Goal: Browse casually: Explore the website without a specific task or goal

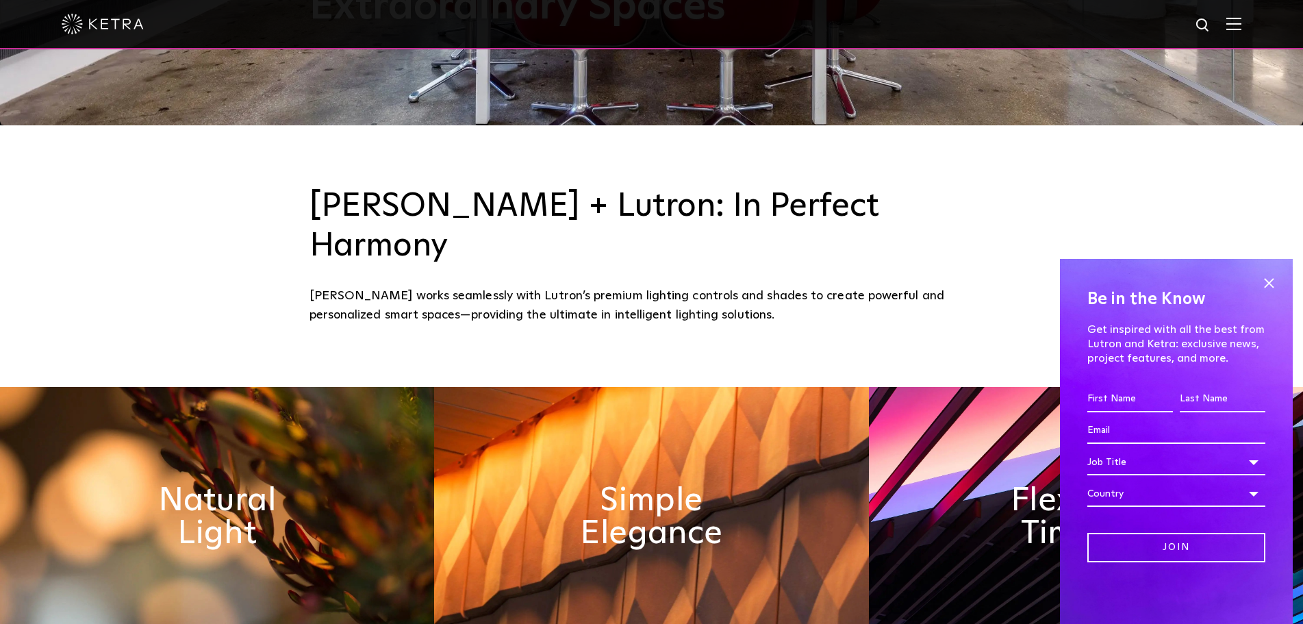
scroll to position [616, 0]
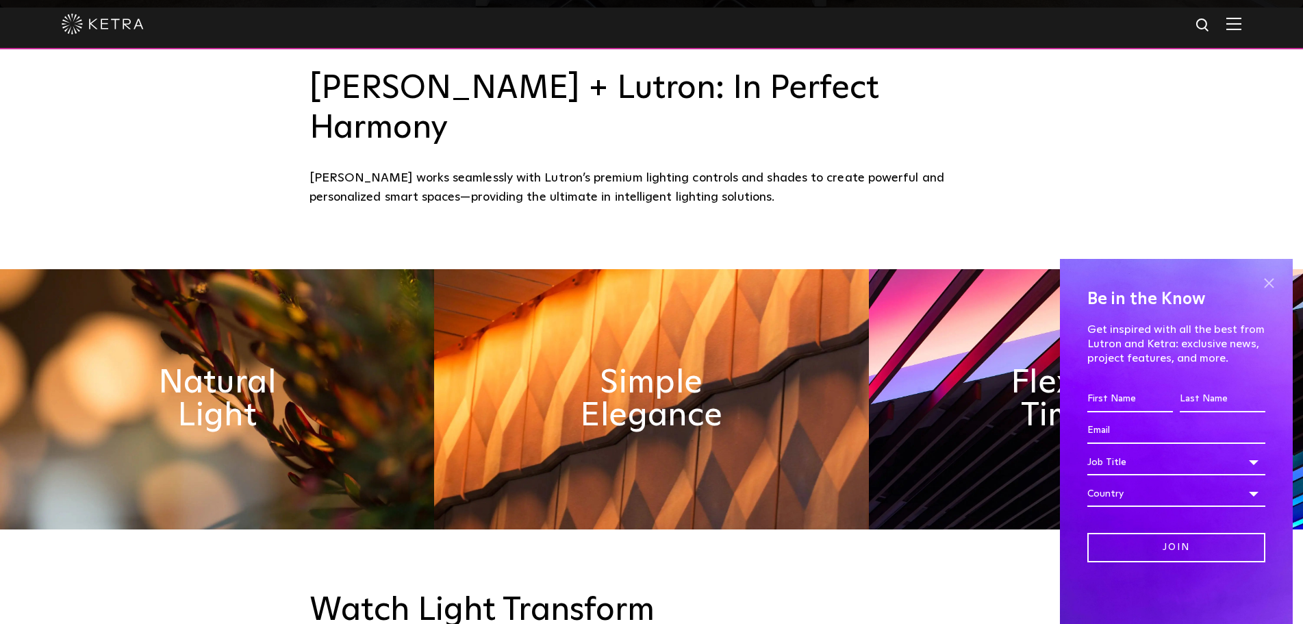
click at [1268, 286] on span at bounding box center [1268, 282] width 21 height 21
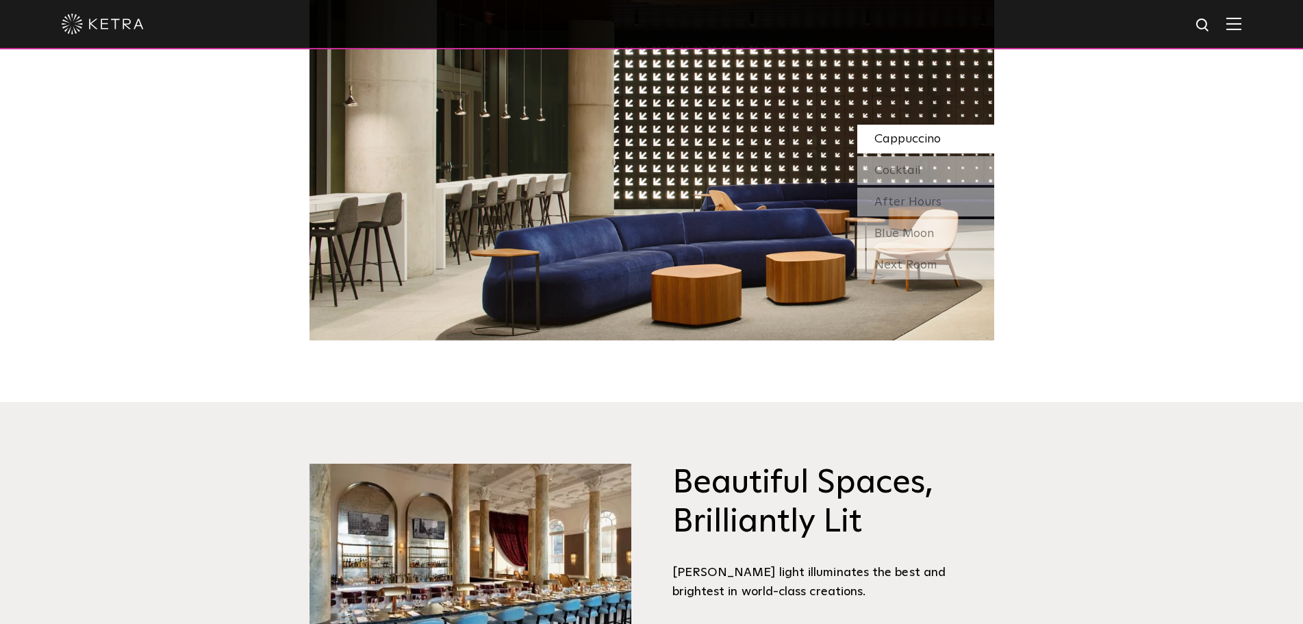
scroll to position [1305, 0]
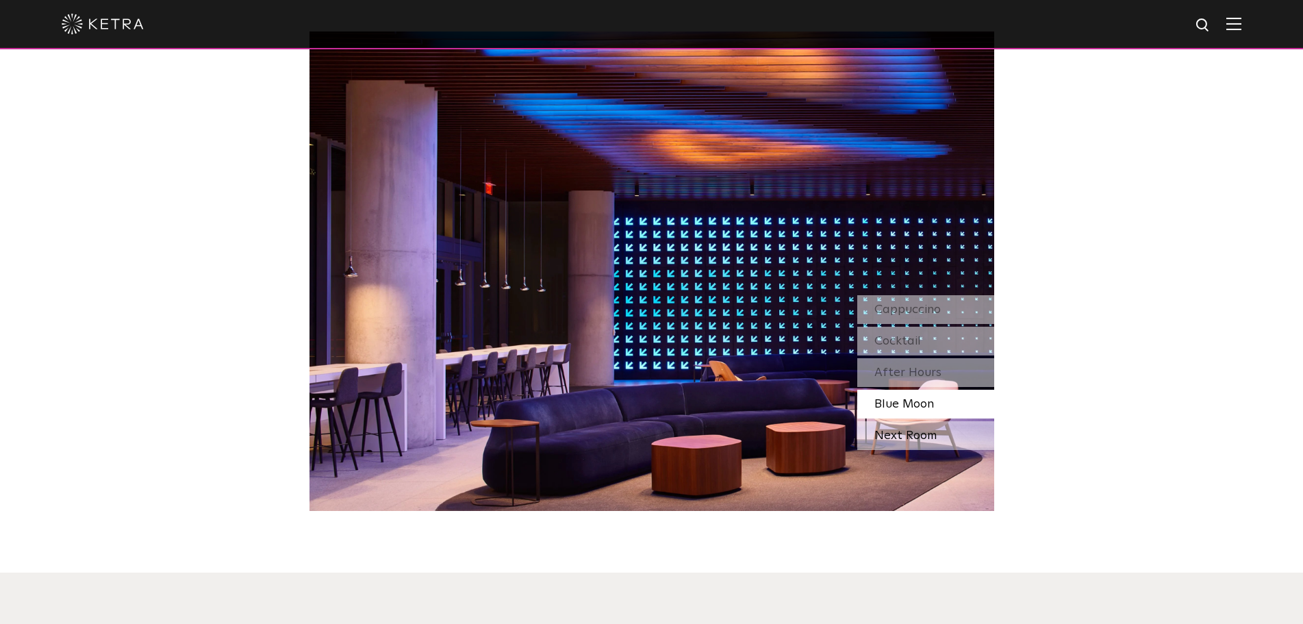
click at [914, 421] on div "Next Room" at bounding box center [925, 435] width 137 height 29
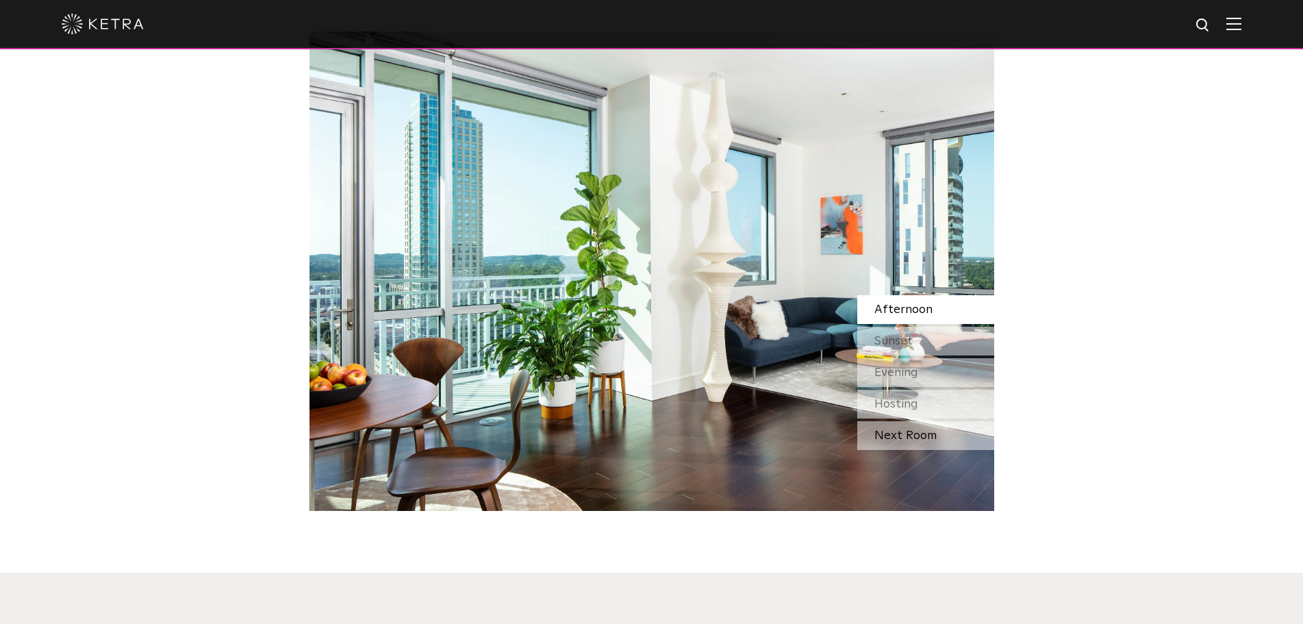
click at [926, 421] on div "Next Room" at bounding box center [925, 435] width 137 height 29
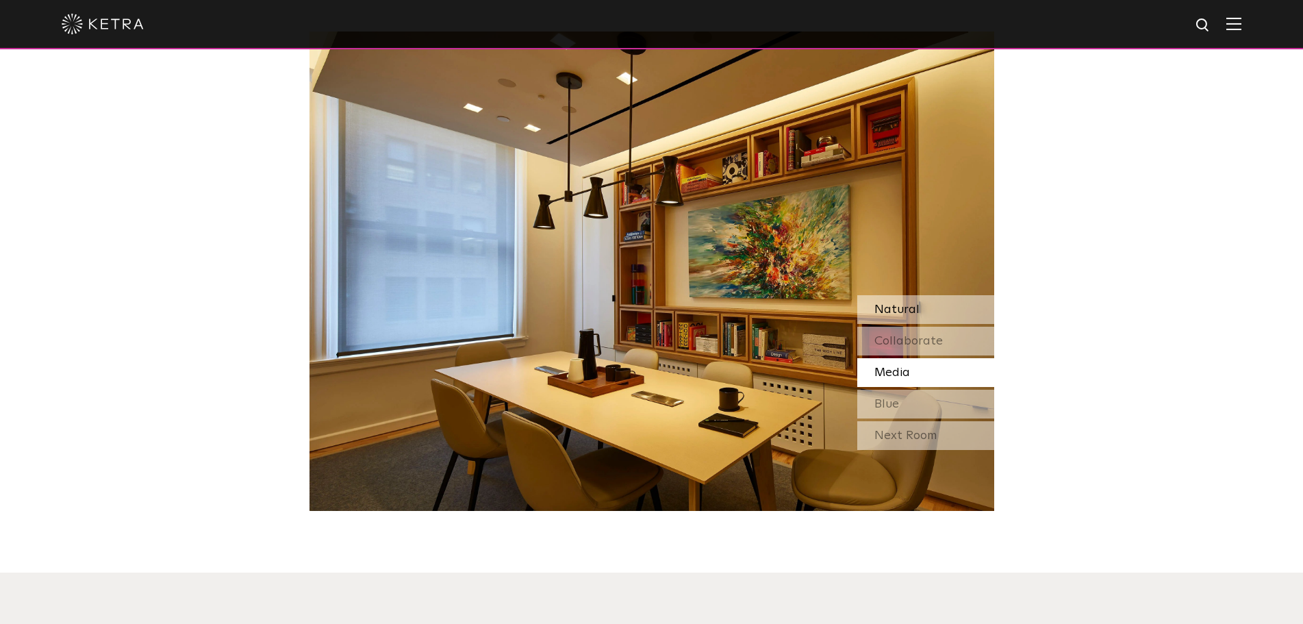
click at [913, 303] on span "Natural" at bounding box center [896, 309] width 45 height 12
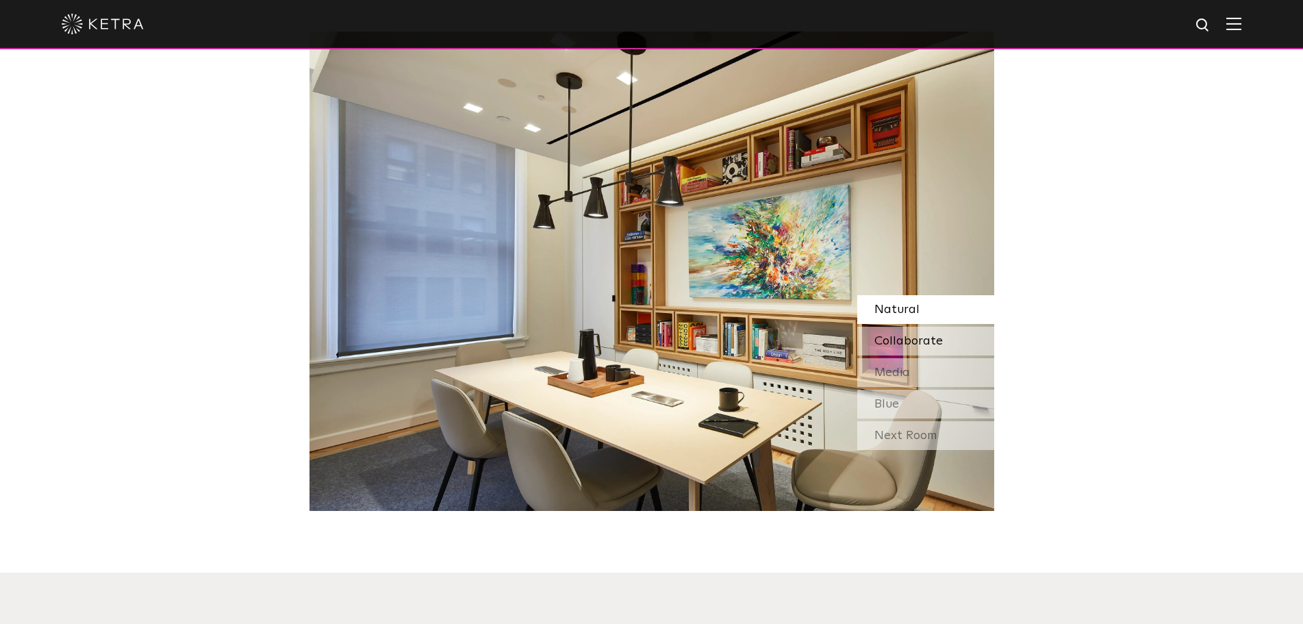
click at [915, 335] on span "Collaborate" at bounding box center [908, 341] width 68 height 12
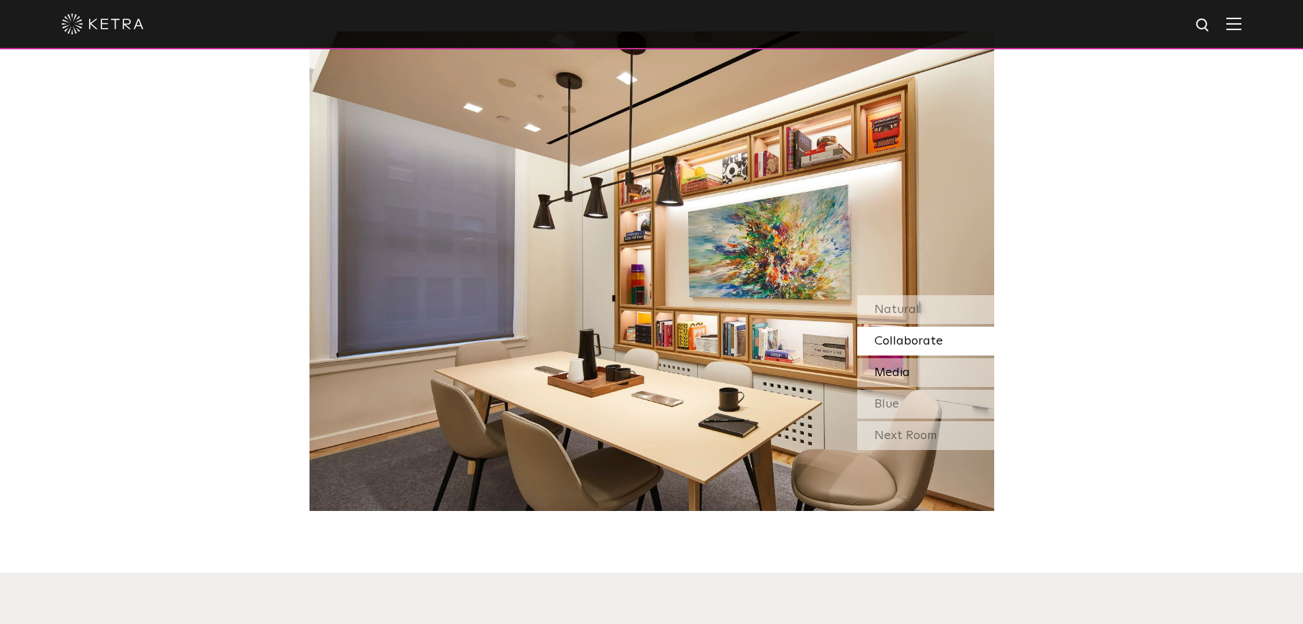
click at [917, 358] on div "Media" at bounding box center [925, 372] width 137 height 29
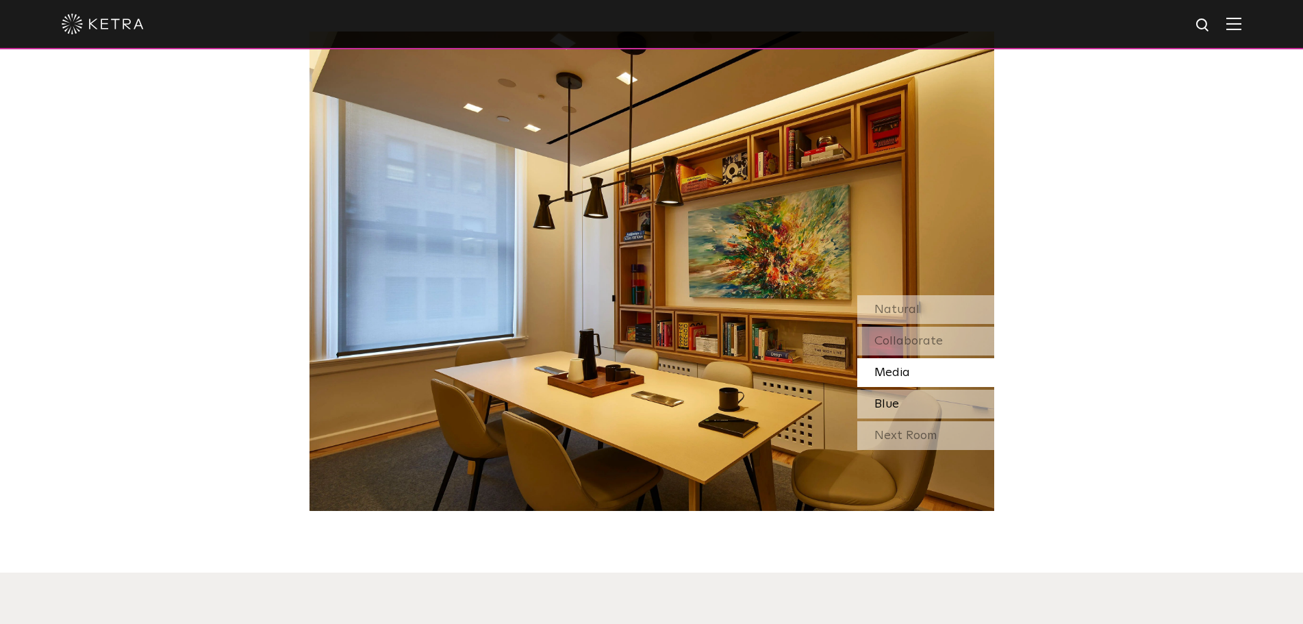
click at [915, 390] on div "Blue" at bounding box center [925, 404] width 137 height 29
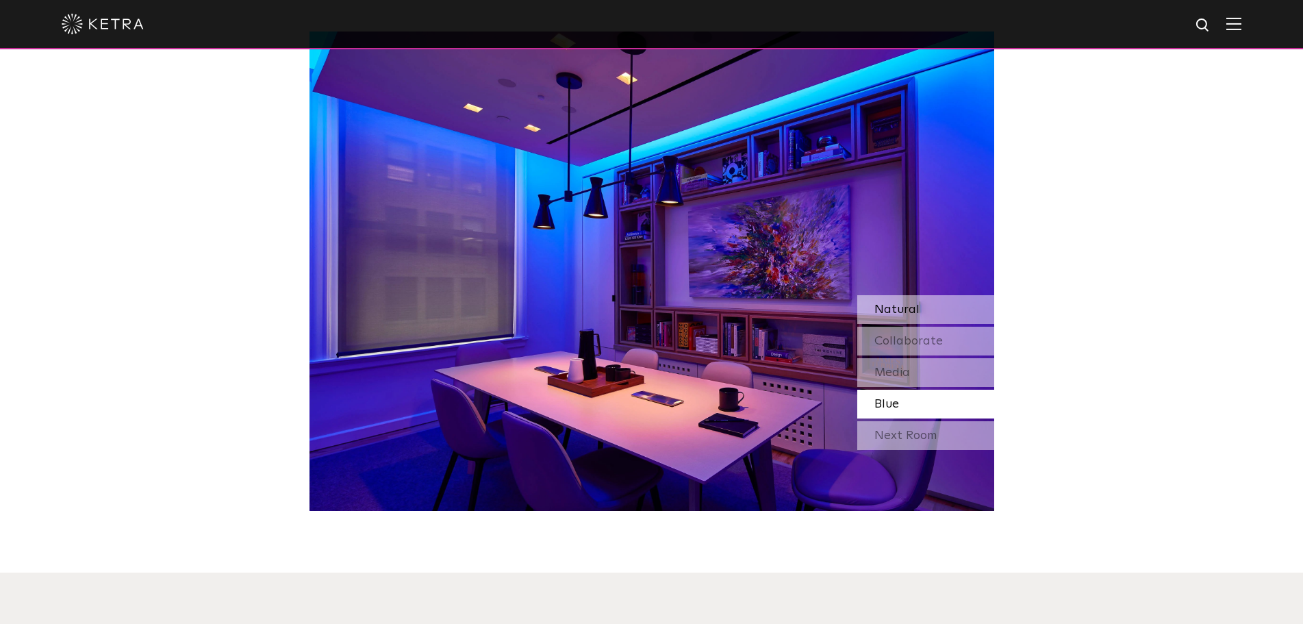
click at [889, 303] on span "Natural" at bounding box center [896, 309] width 45 height 12
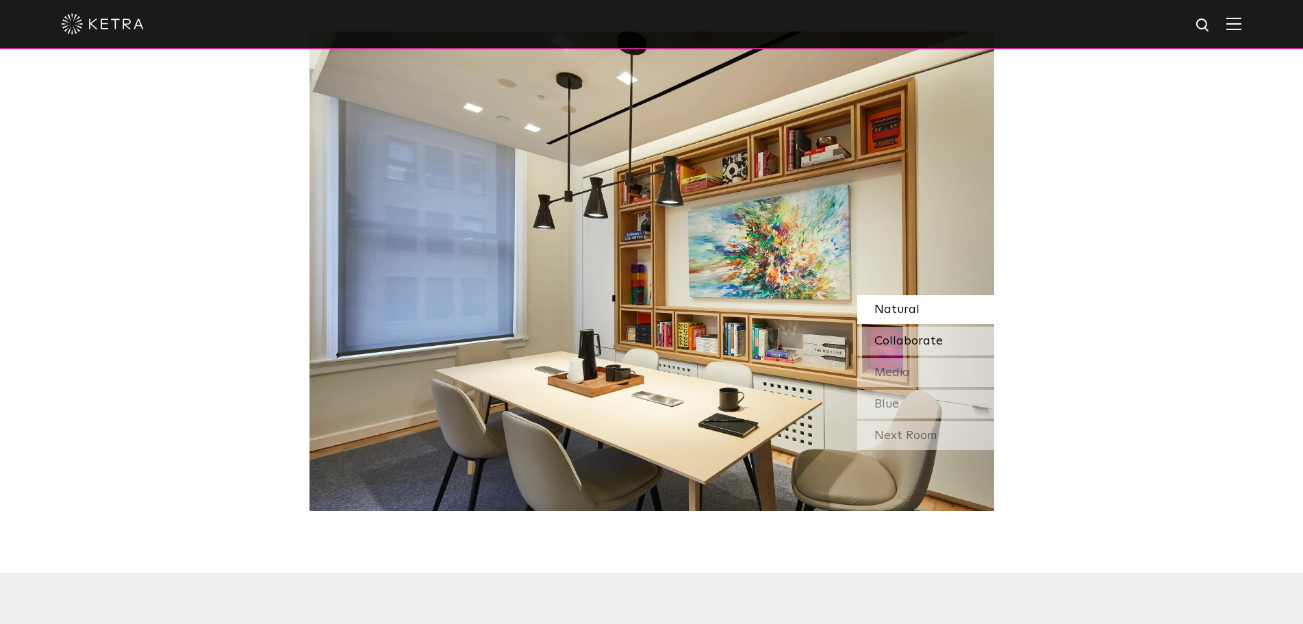
click at [903, 335] on span "Collaborate" at bounding box center [908, 341] width 68 height 12
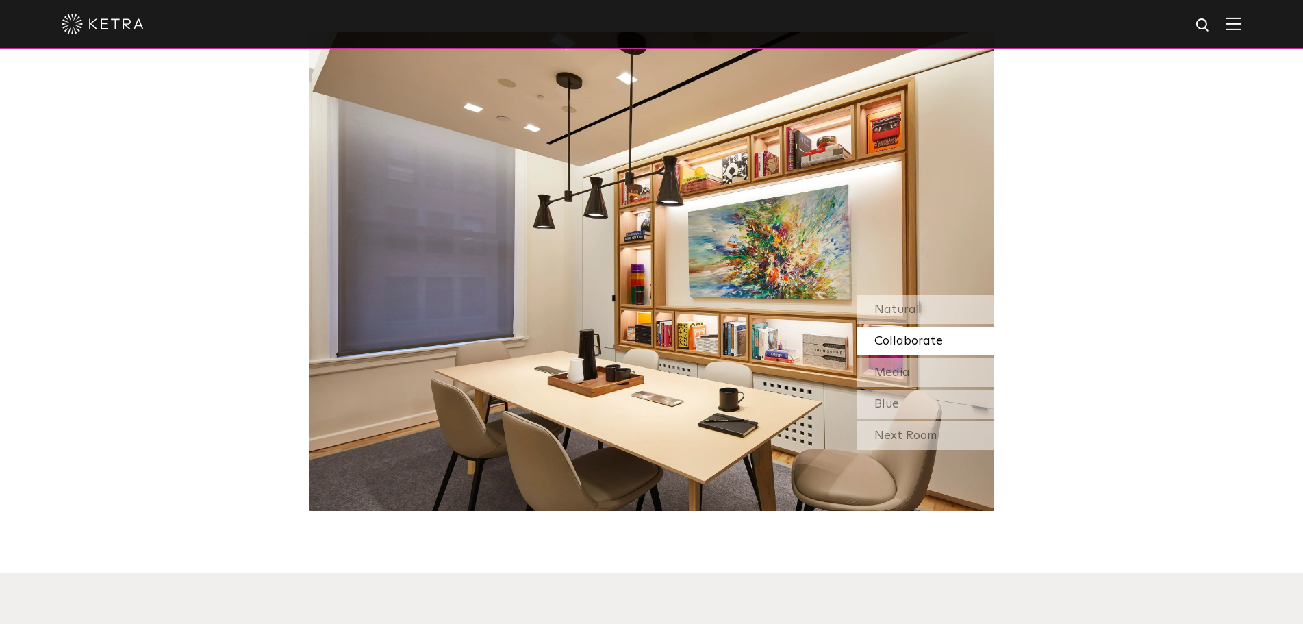
click at [903, 335] on span "Collaborate" at bounding box center [908, 341] width 68 height 12
click at [897, 303] on span "Natural" at bounding box center [896, 309] width 45 height 12
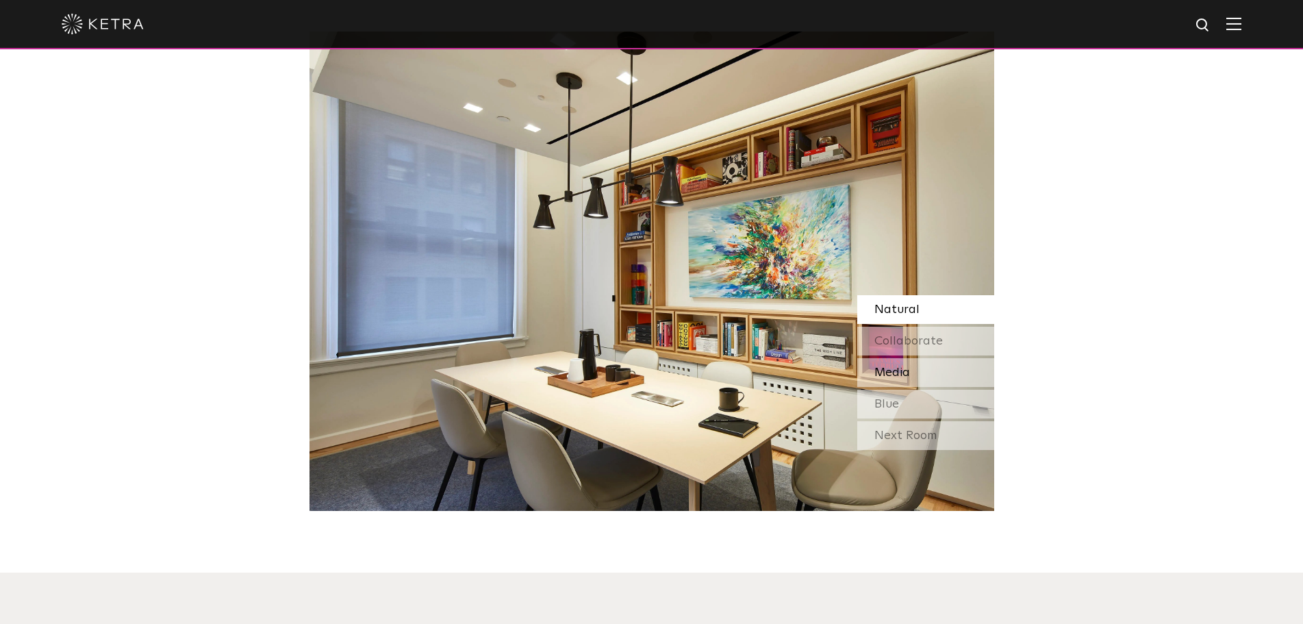
click at [897, 366] on span "Media" at bounding box center [892, 372] width 36 height 12
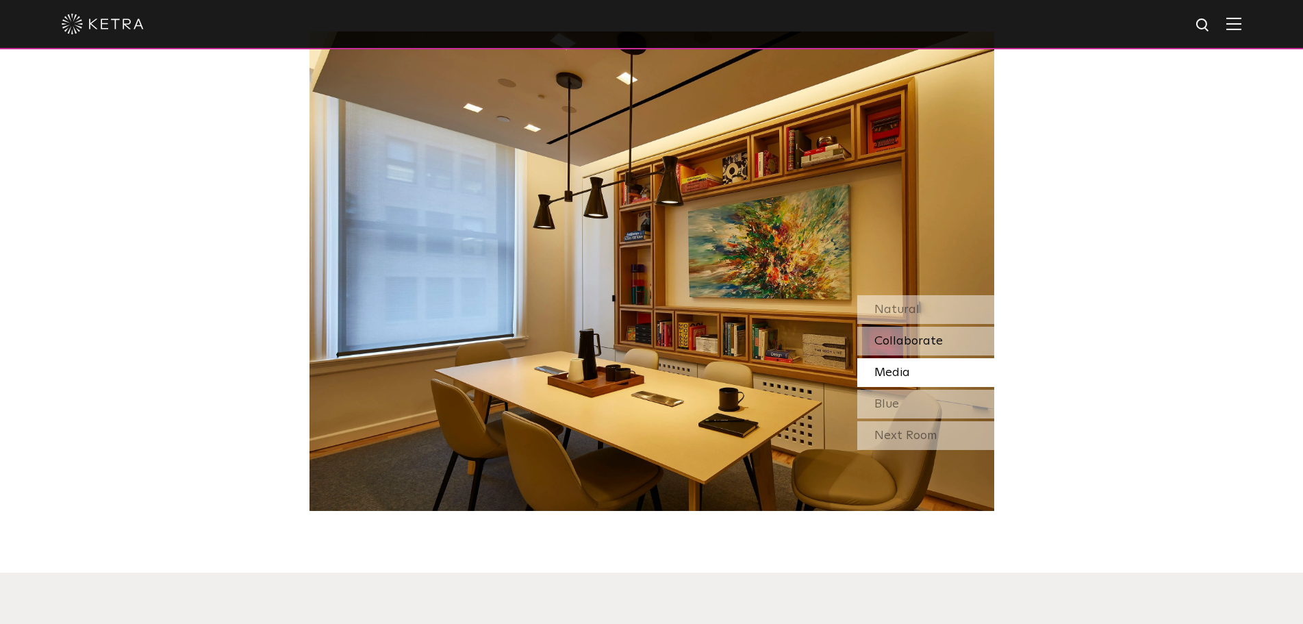
click at [895, 335] on span "Collaborate" at bounding box center [908, 341] width 68 height 12
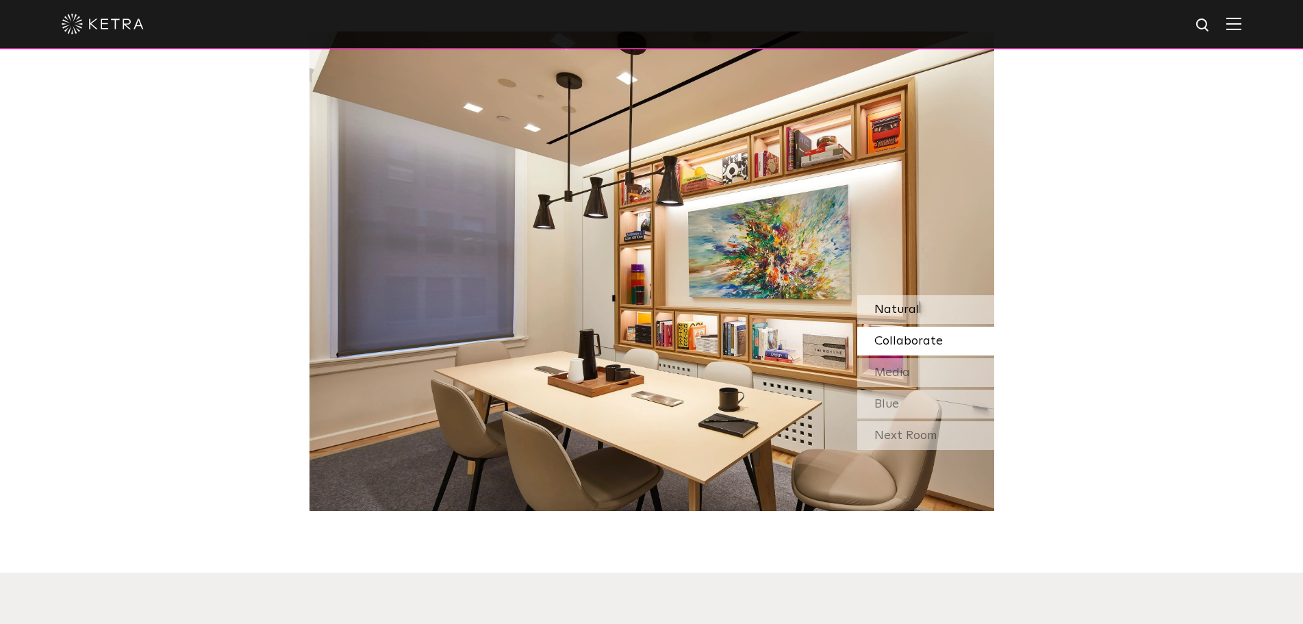
click at [899, 303] on span "Natural" at bounding box center [896, 309] width 45 height 12
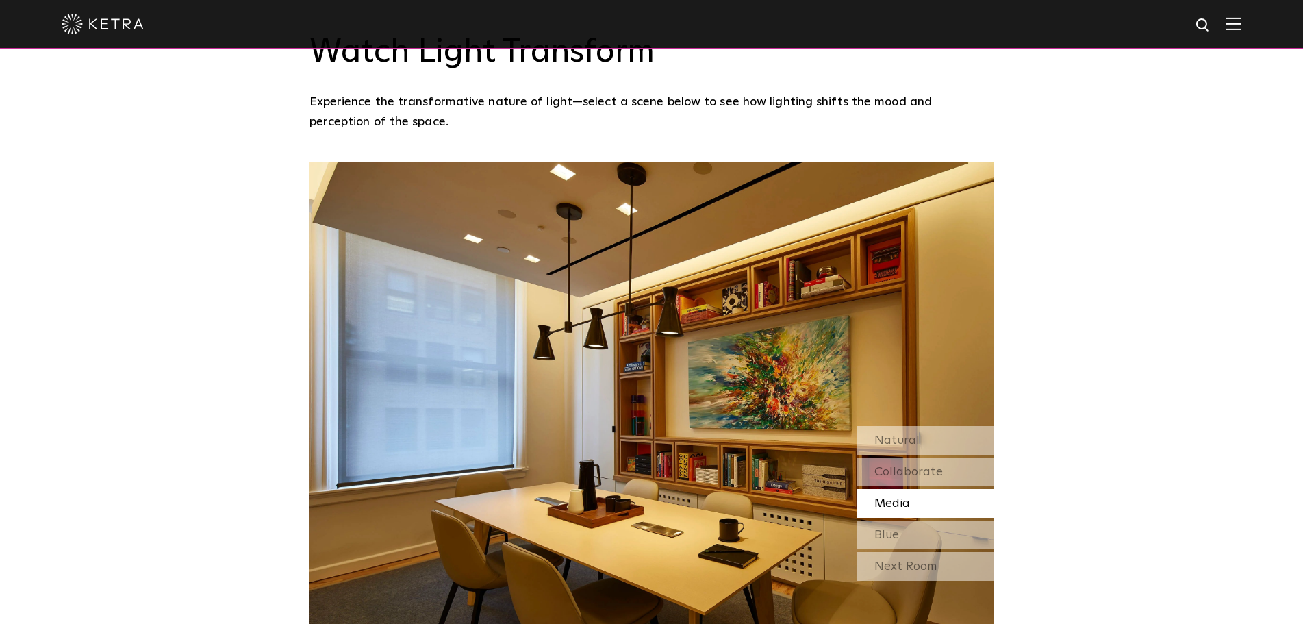
scroll to position [1164, 0]
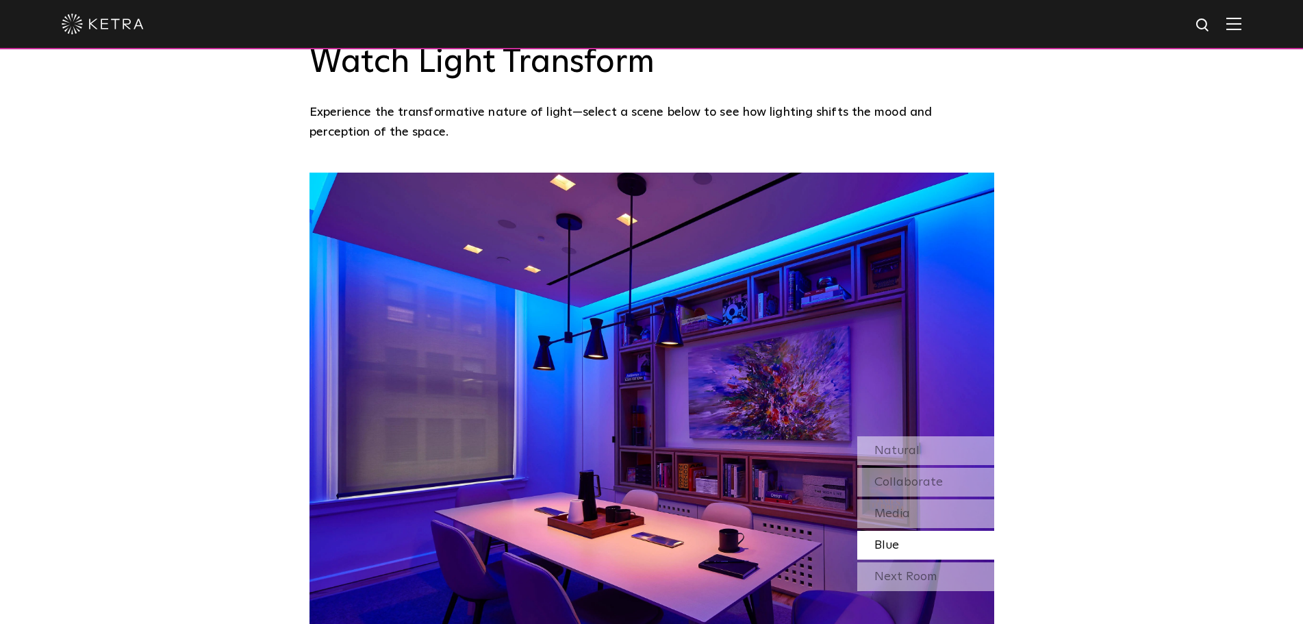
click at [917, 531] on div "Blue" at bounding box center [925, 545] width 137 height 29
click at [911, 499] on div "Media" at bounding box center [925, 513] width 137 height 29
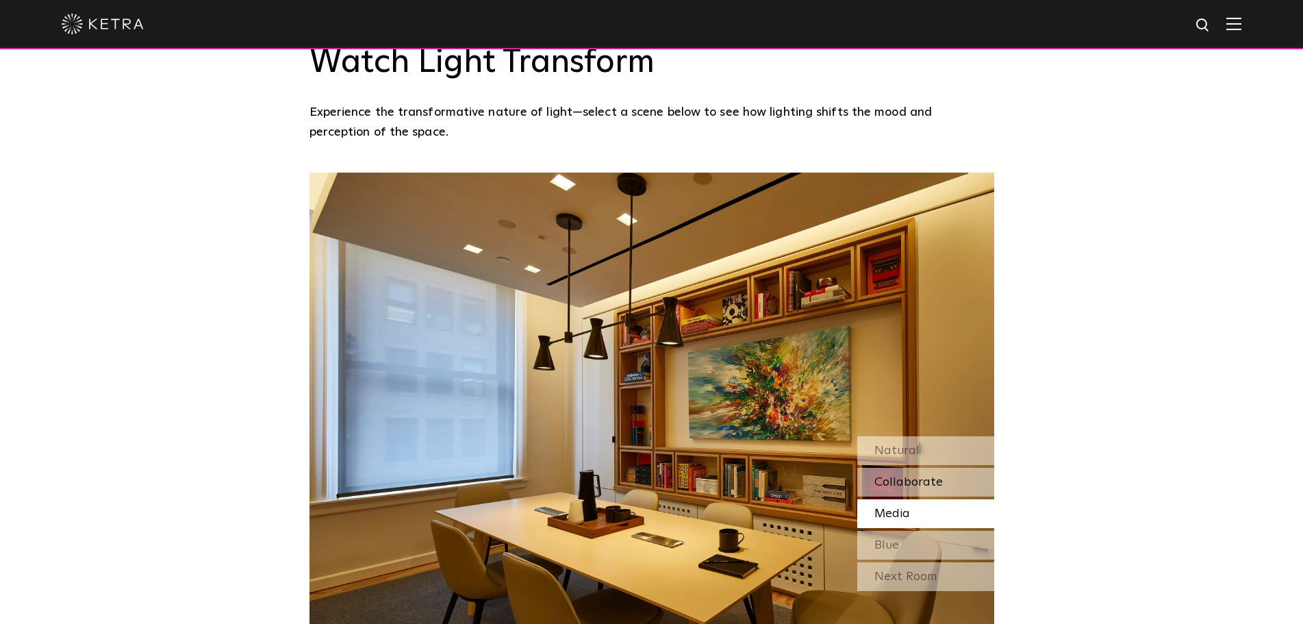
click at [907, 468] on div "Collaborate" at bounding box center [925, 482] width 137 height 29
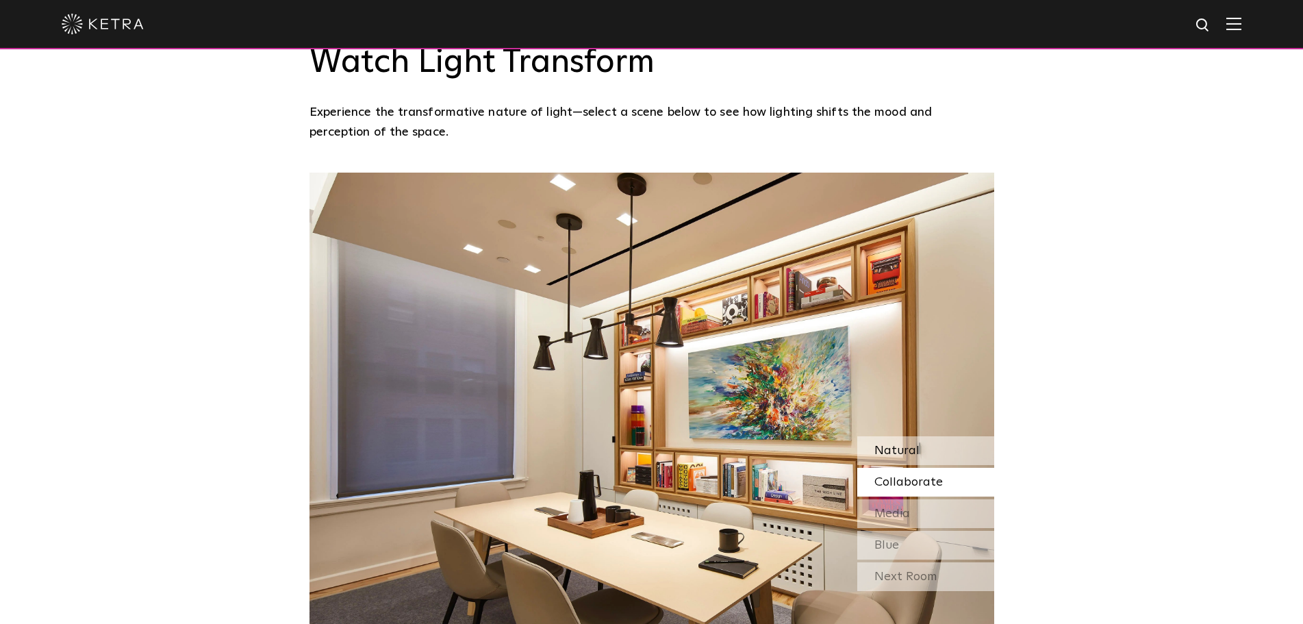
click at [906, 444] on span "Natural" at bounding box center [896, 450] width 45 height 12
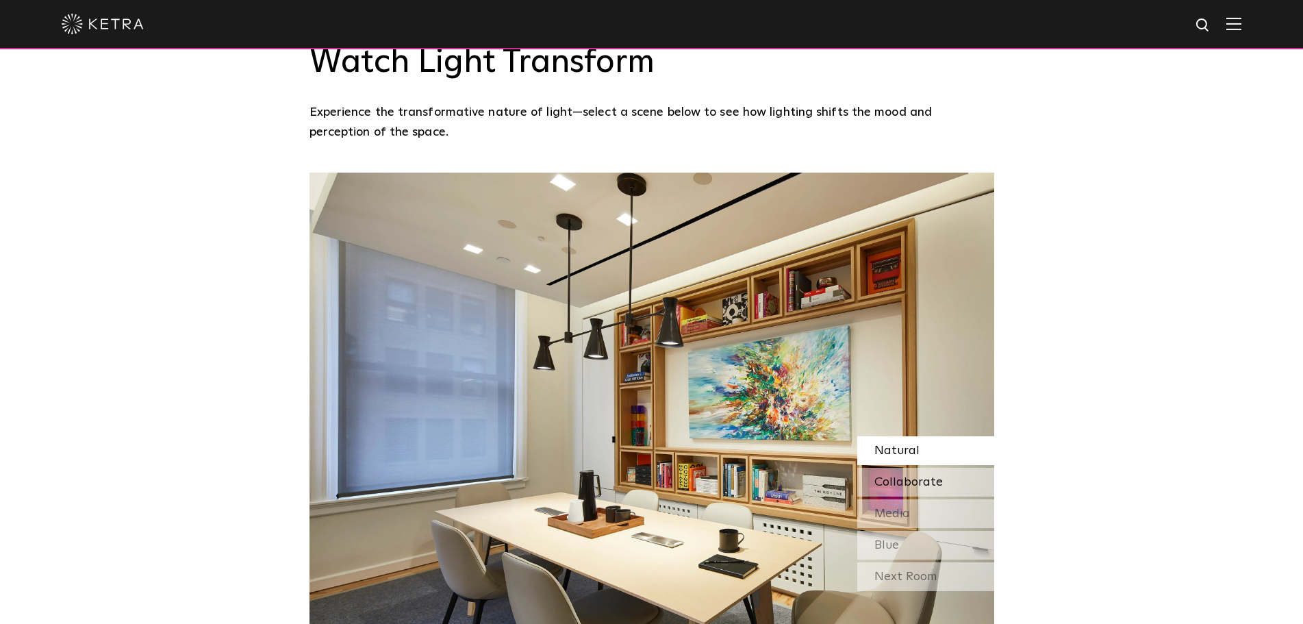
click at [908, 468] on div "Collaborate" at bounding box center [925, 482] width 137 height 29
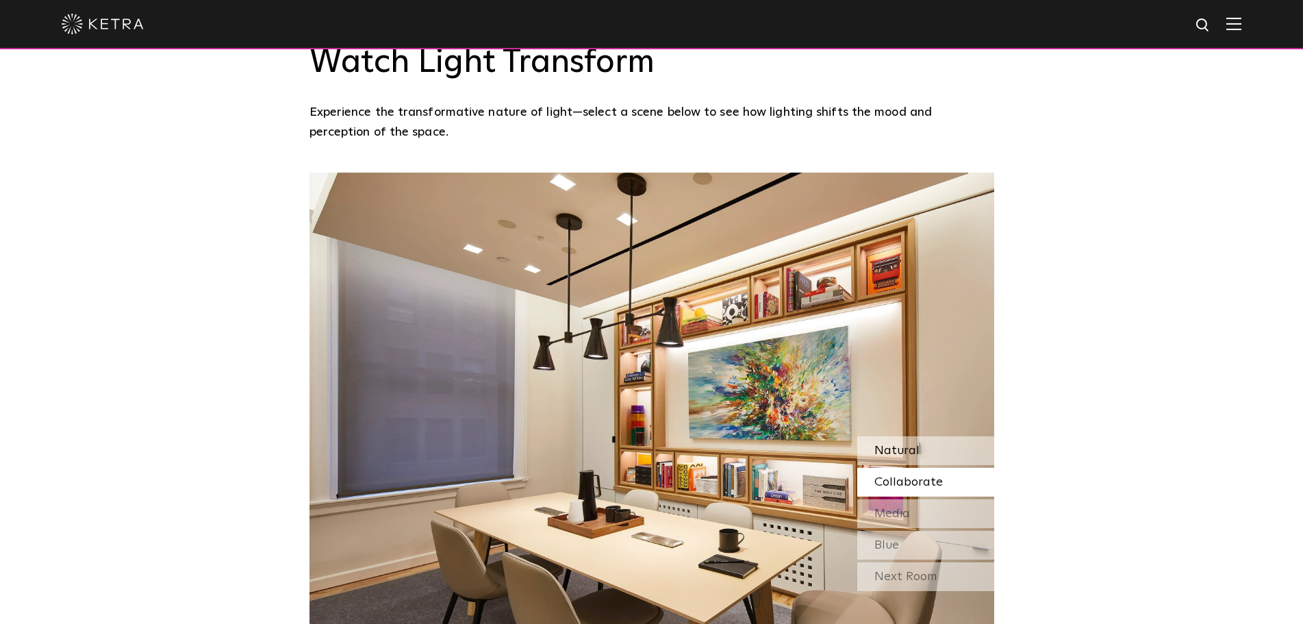
click at [912, 444] on span "Natural" at bounding box center [896, 450] width 45 height 12
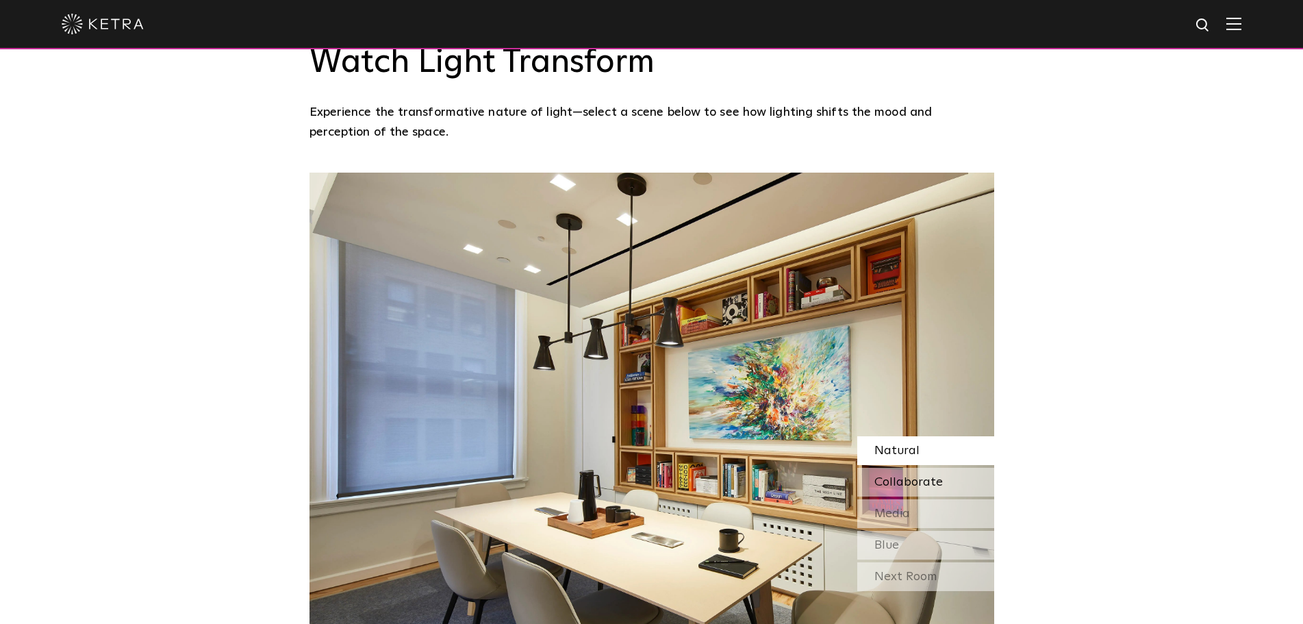
click at [897, 476] on span "Collaborate" at bounding box center [908, 482] width 68 height 12
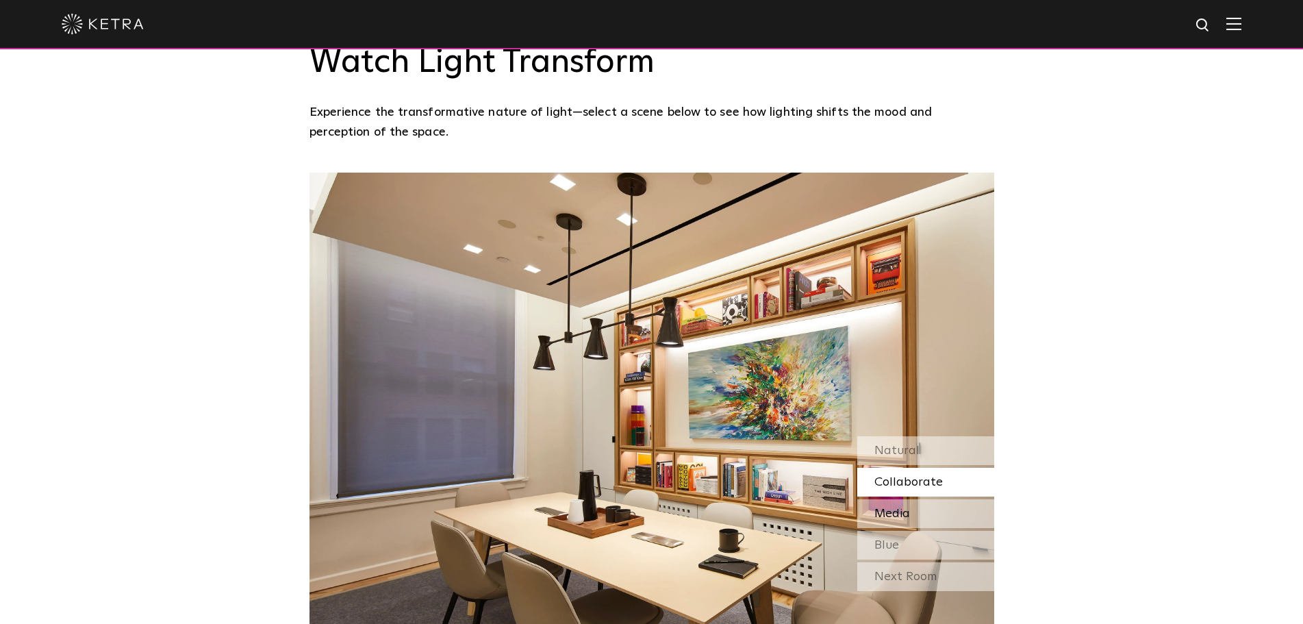
click at [913, 499] on div "Media" at bounding box center [925, 513] width 137 height 29
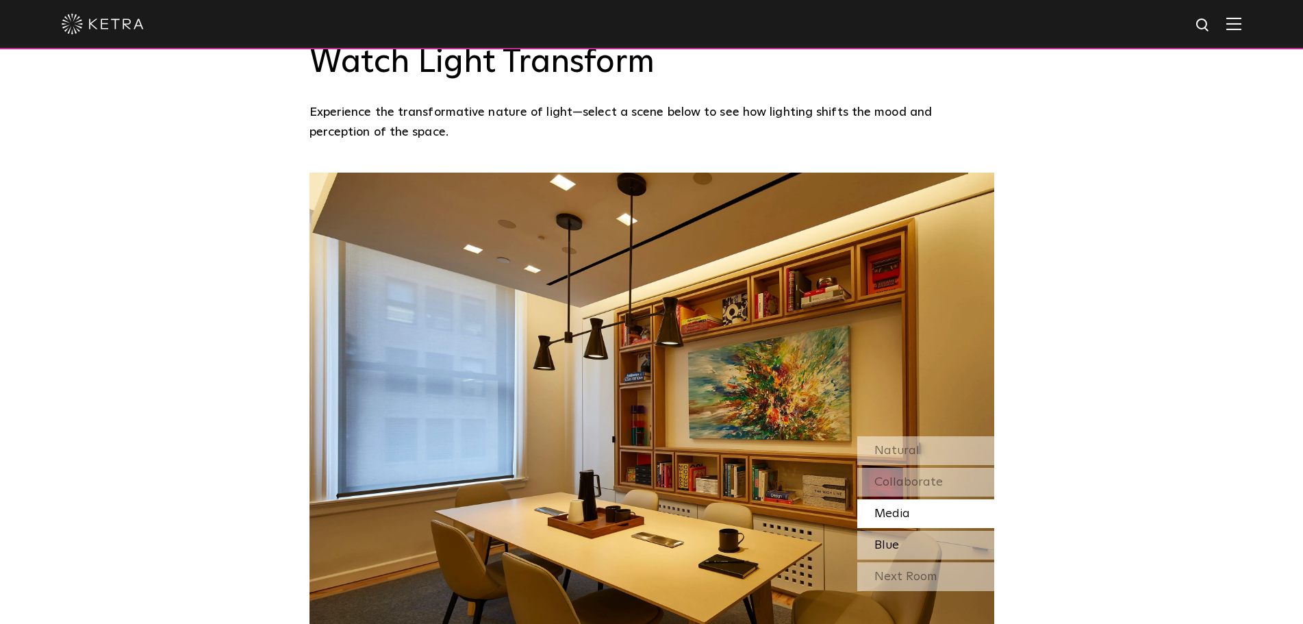
click at [889, 539] on span "Blue" at bounding box center [886, 545] width 25 height 12
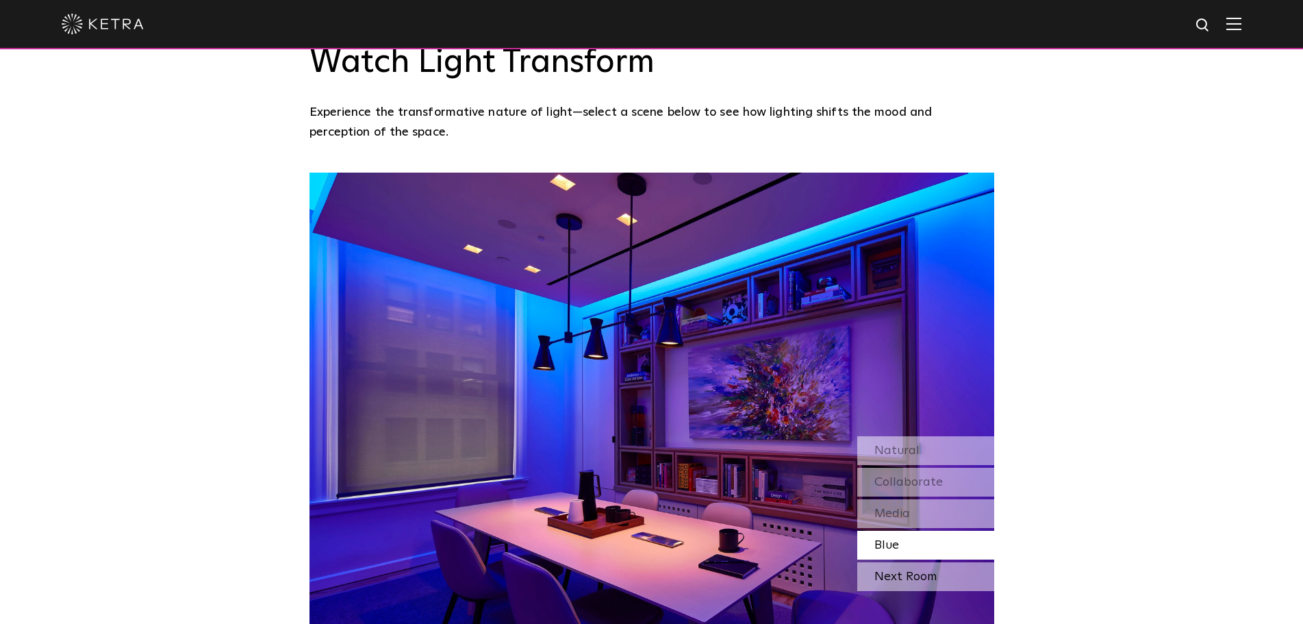
click at [911, 562] on div "Next Room" at bounding box center [925, 576] width 137 height 29
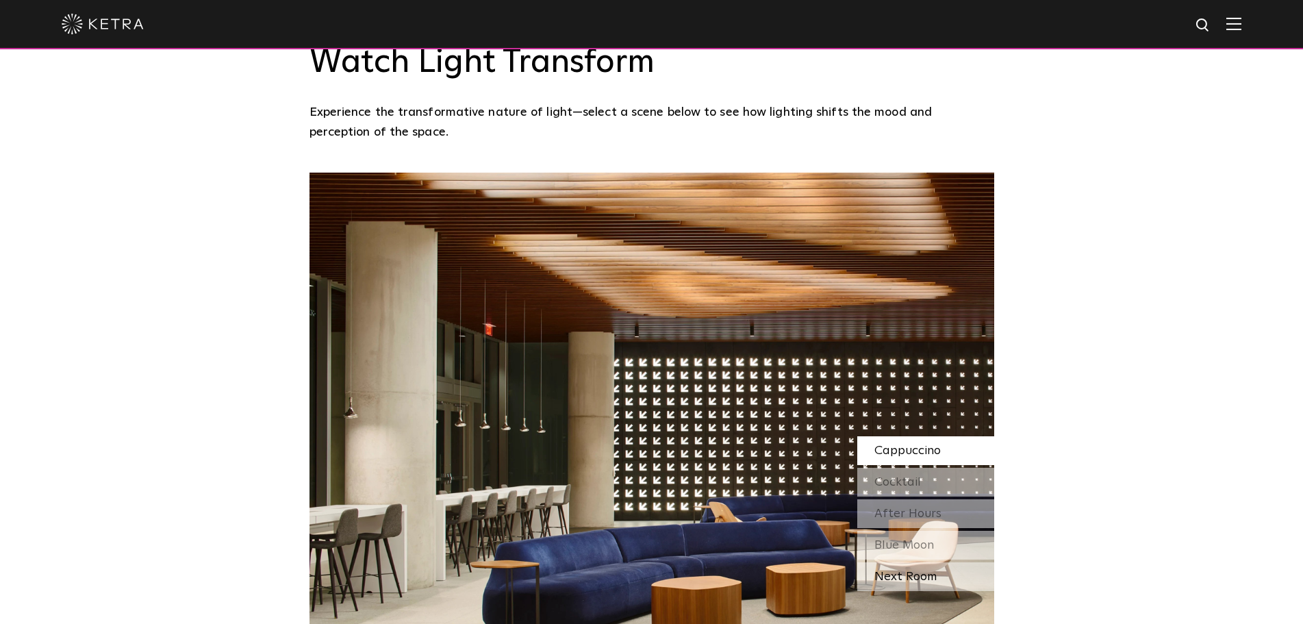
click at [911, 562] on div "Next Room" at bounding box center [925, 576] width 137 height 29
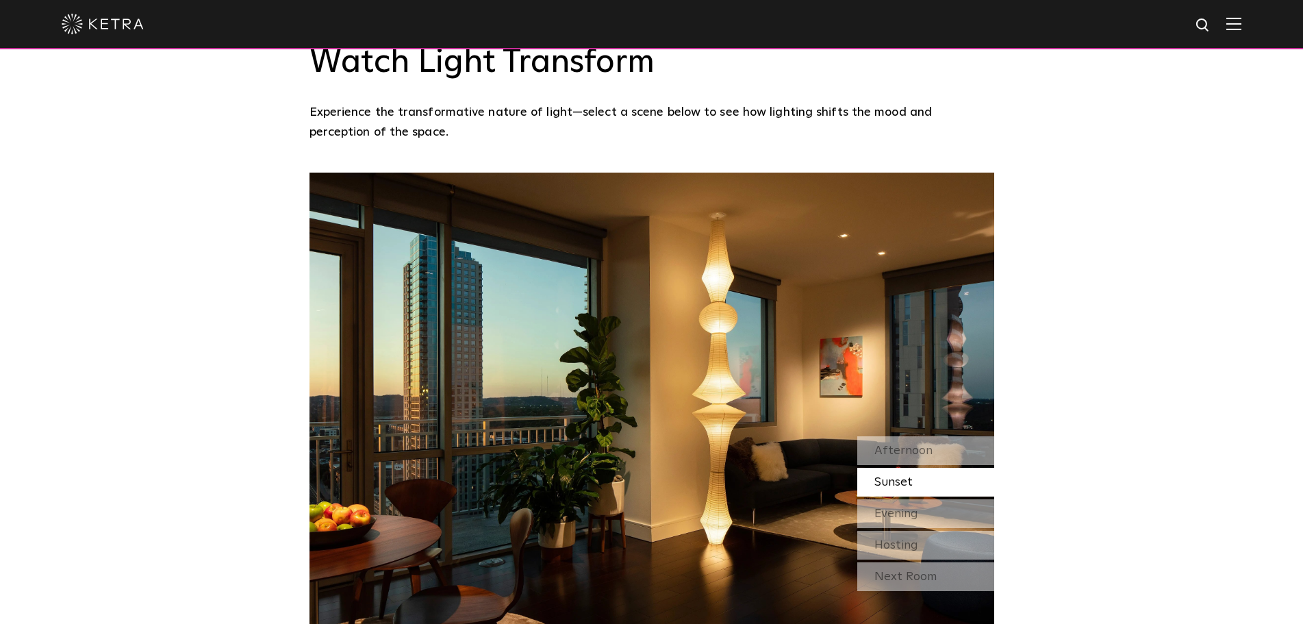
click at [911, 562] on div "Next Room" at bounding box center [925, 576] width 137 height 29
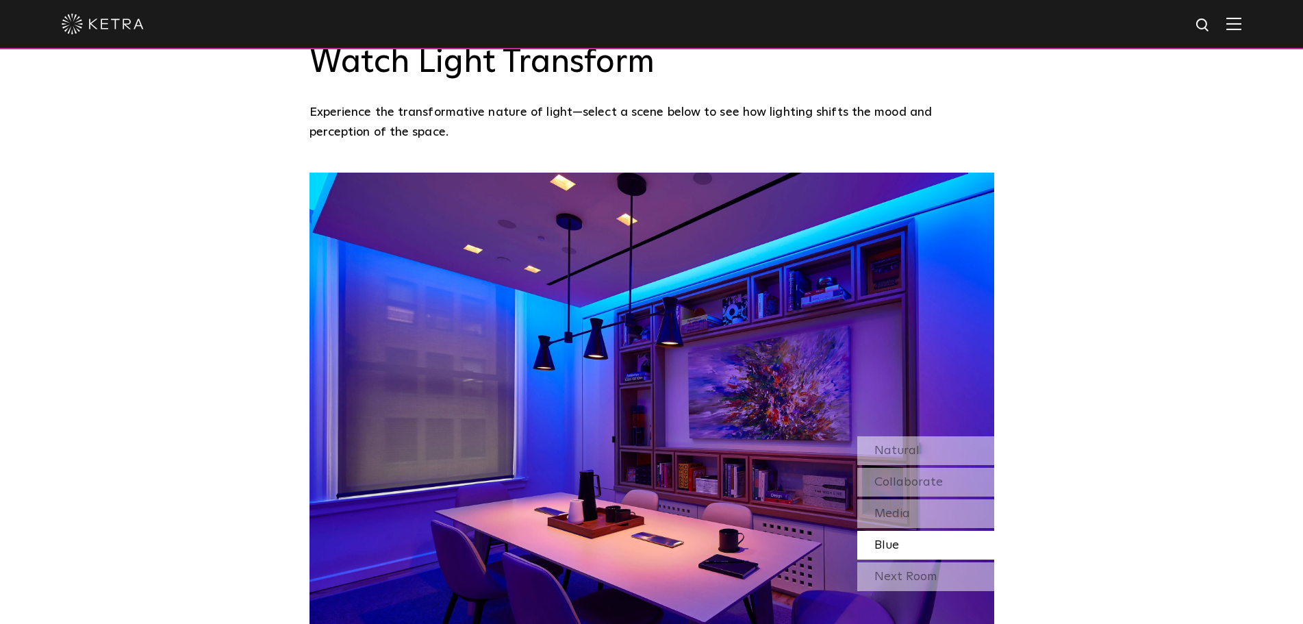
click at [911, 562] on div "Next Room" at bounding box center [925, 576] width 137 height 29
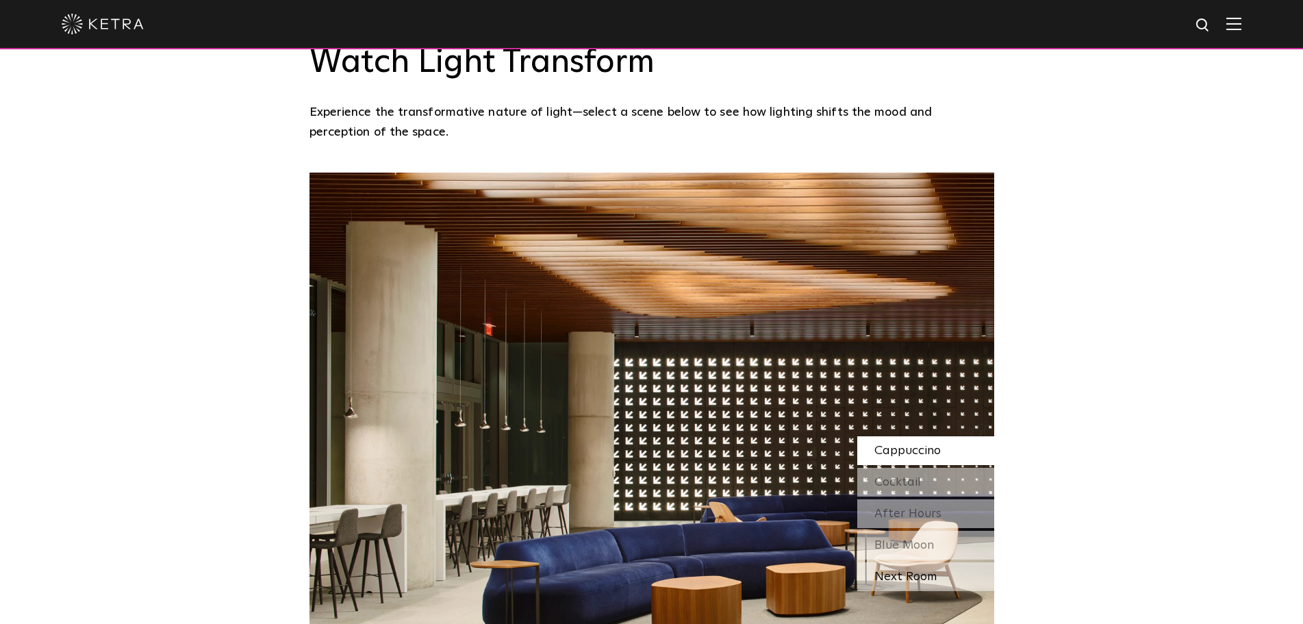
click at [911, 562] on div "Next Room" at bounding box center [925, 576] width 137 height 29
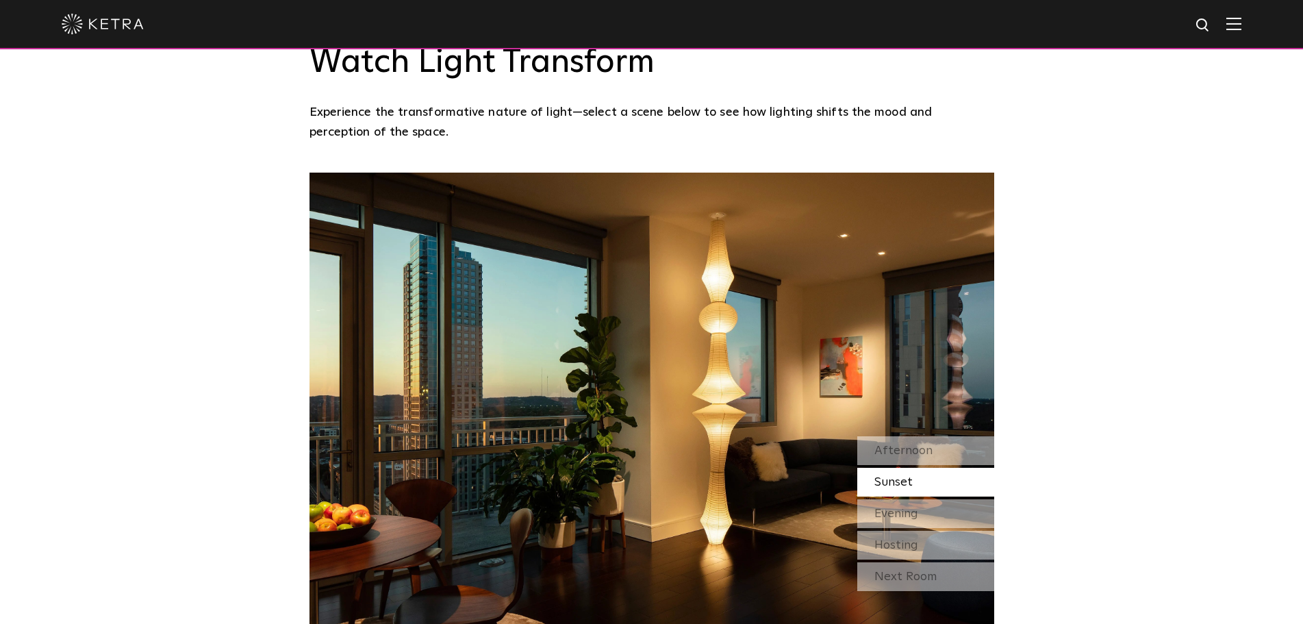
click at [911, 562] on div "Next Room" at bounding box center [925, 576] width 137 height 29
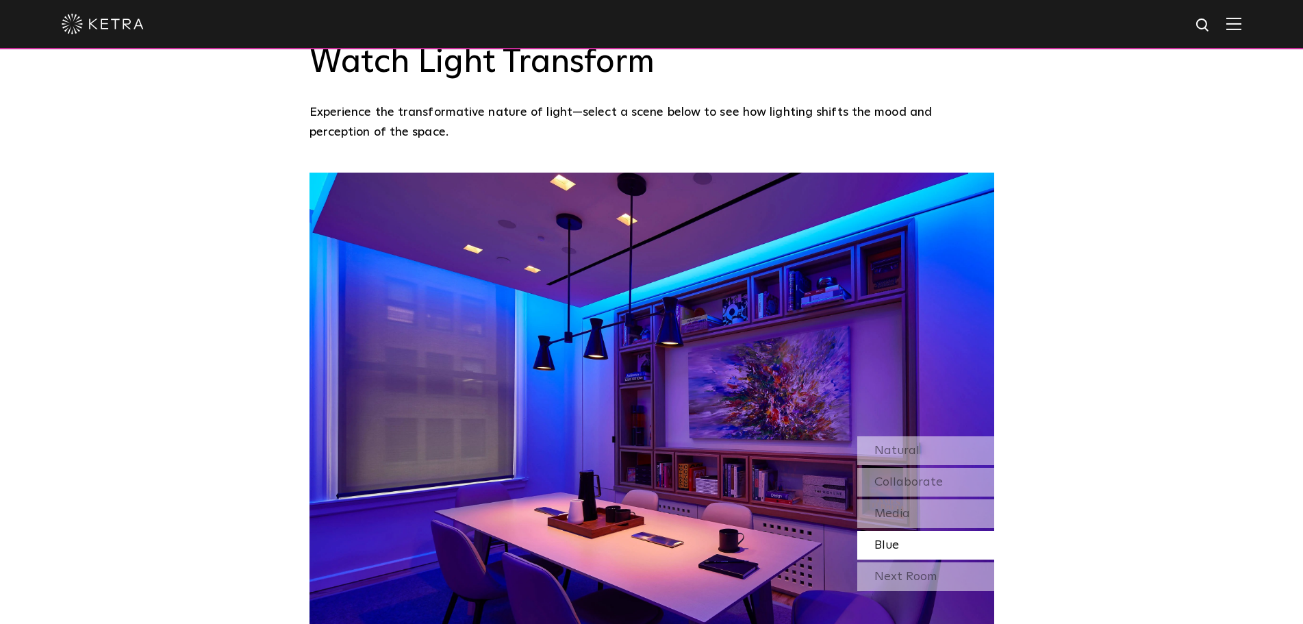
click at [911, 562] on div "Next Room" at bounding box center [925, 576] width 137 height 29
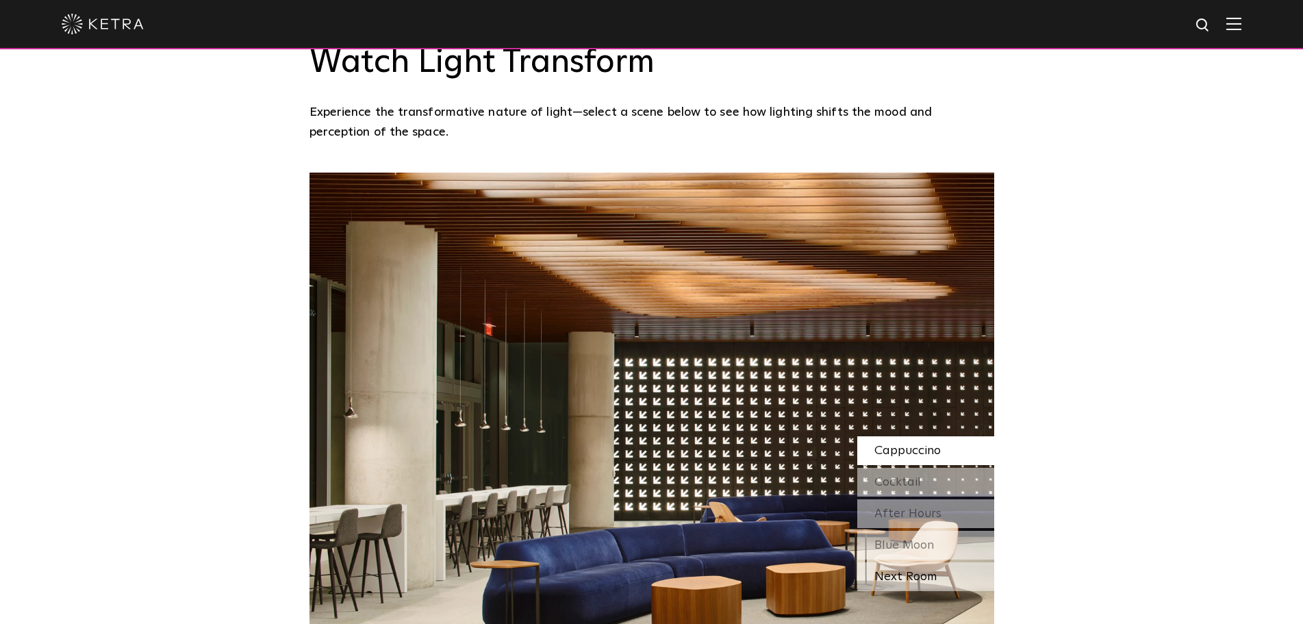
click at [911, 562] on div "Next Room" at bounding box center [925, 576] width 137 height 29
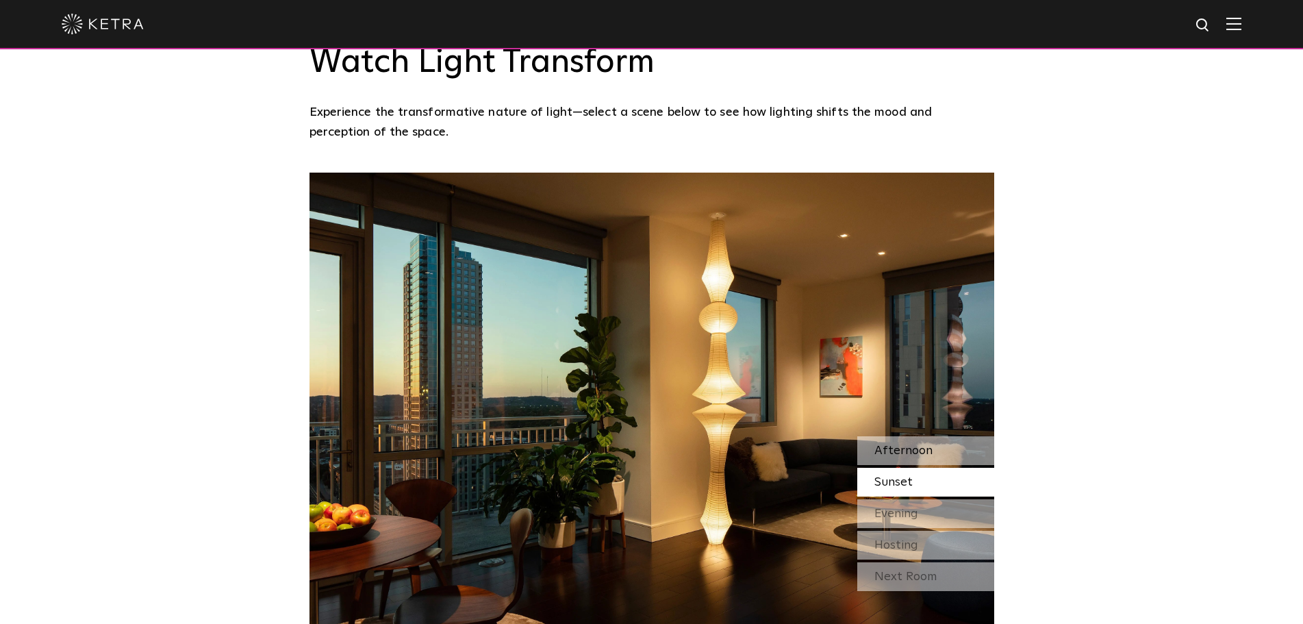
click at [899, 444] on span "Afternoon" at bounding box center [903, 450] width 58 height 12
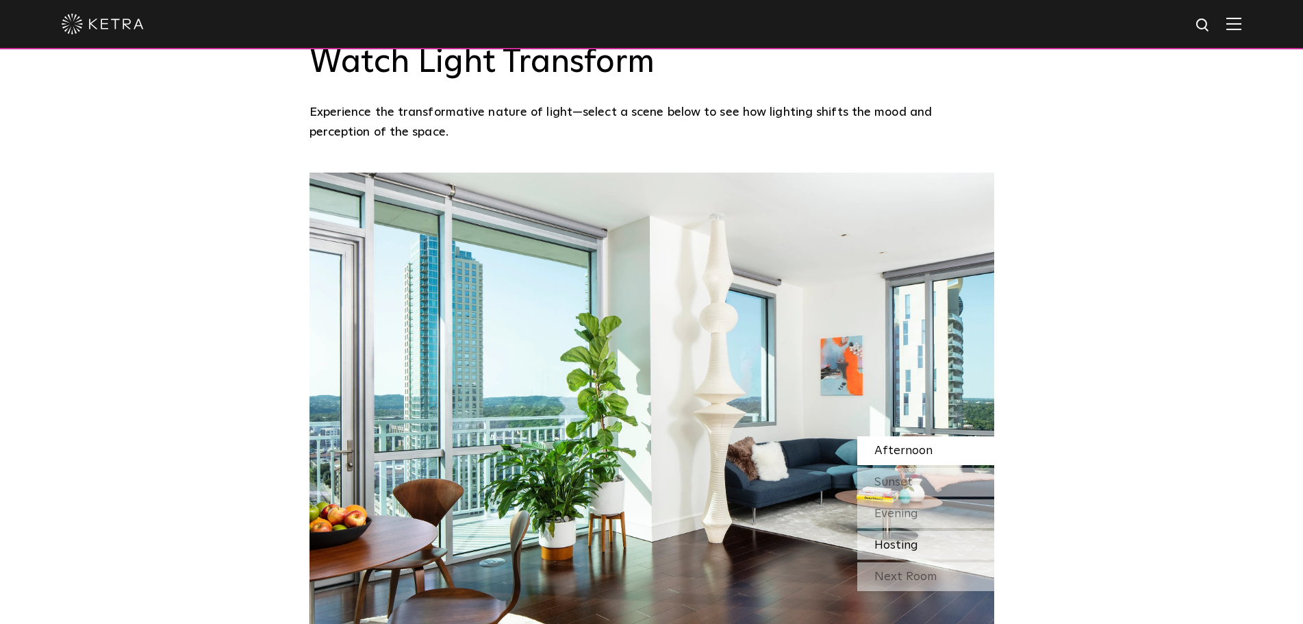
click at [921, 531] on div "Hosting" at bounding box center [925, 545] width 137 height 29
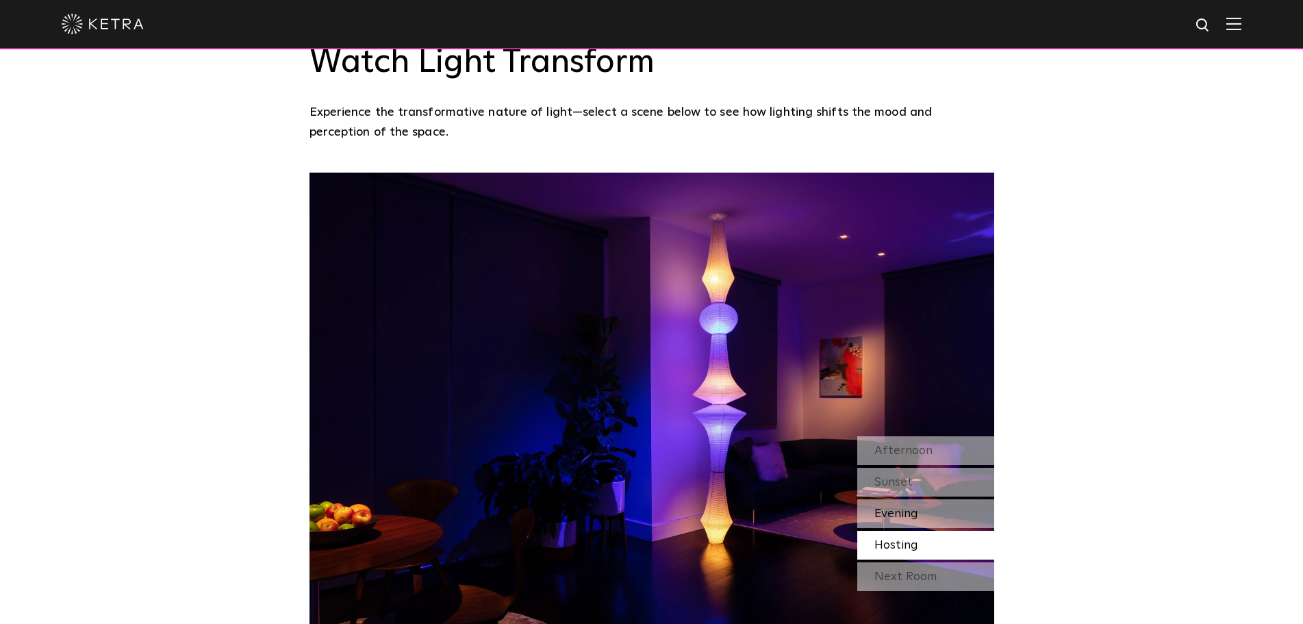
click at [910, 507] on span "Evening" at bounding box center [896, 513] width 44 height 12
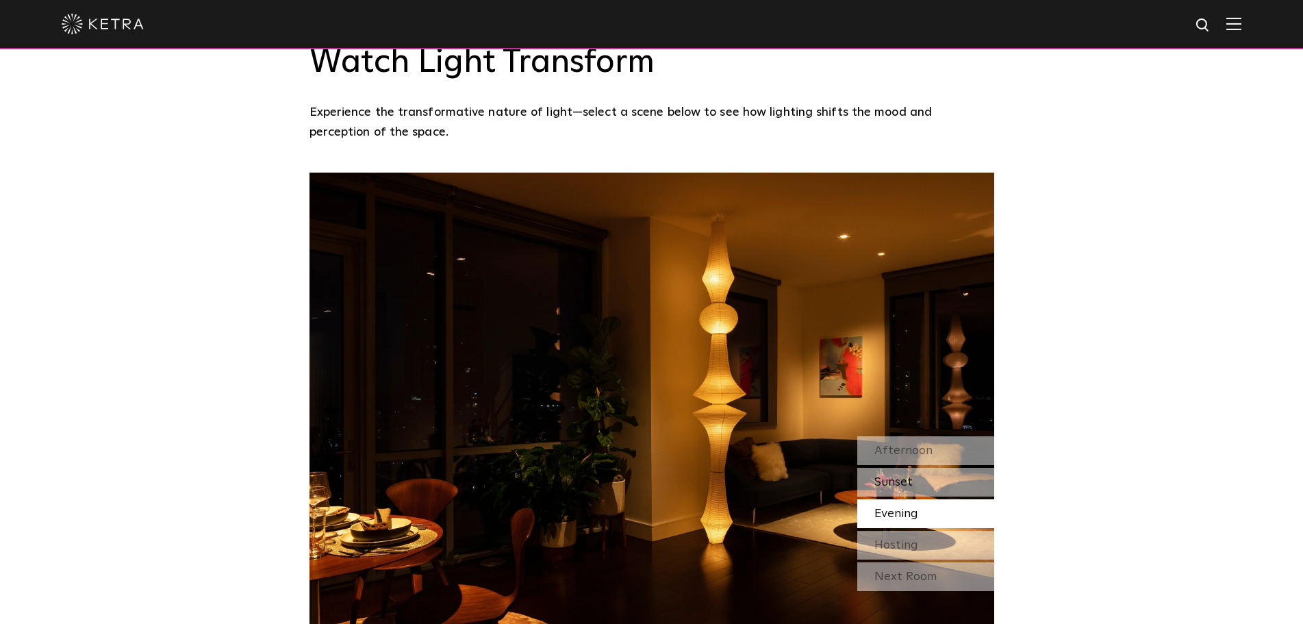
click at [908, 468] on div "Sunset" at bounding box center [925, 482] width 137 height 29
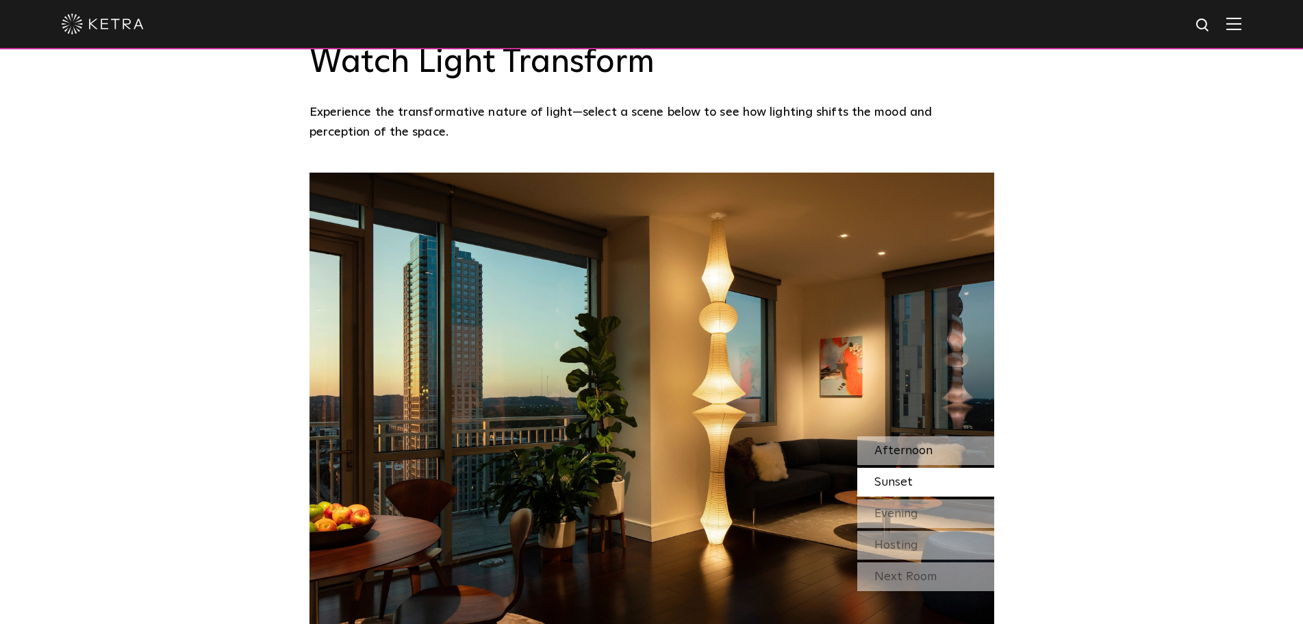
click at [905, 444] on span "Afternoon" at bounding box center [903, 450] width 58 height 12
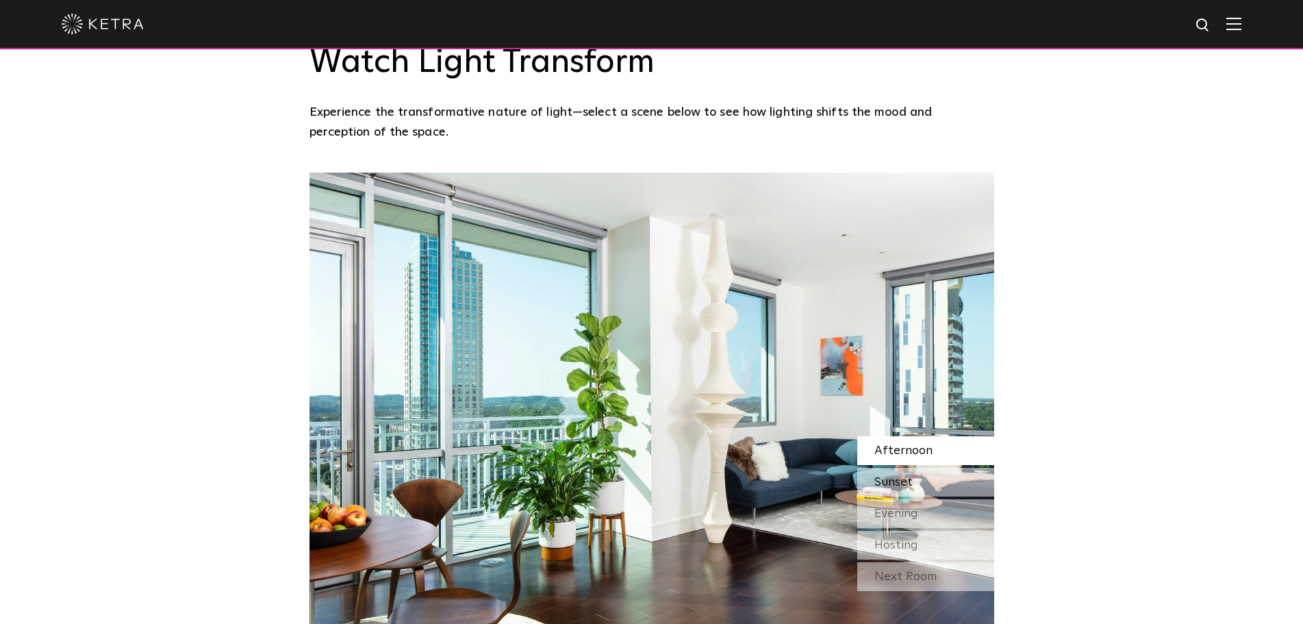
click at [907, 476] on span "Sunset" at bounding box center [893, 482] width 38 height 12
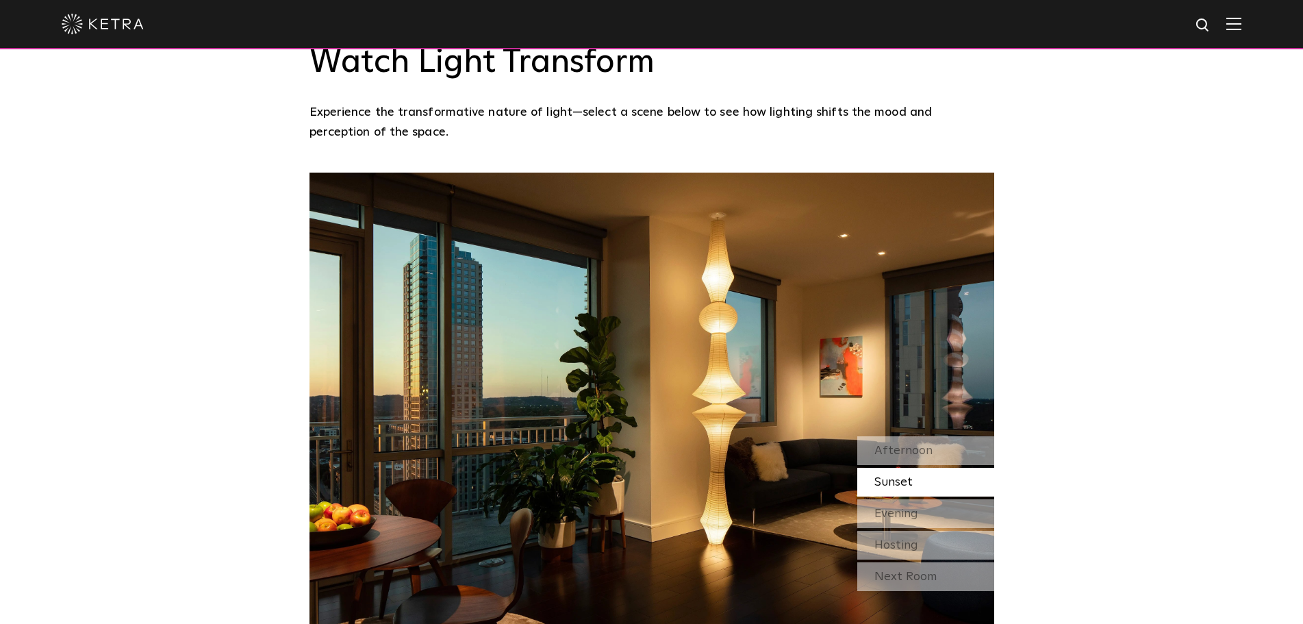
click at [682, 416] on img at bounding box center [651, 412] width 685 height 479
